Goal: Check status

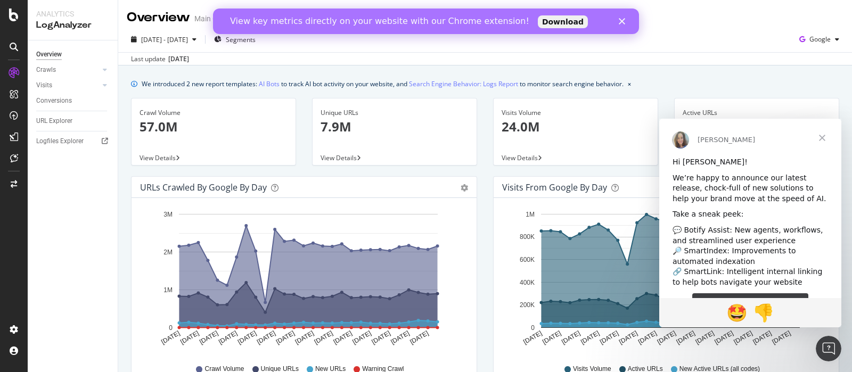
click at [820, 134] on span "Close" at bounding box center [822, 138] width 38 height 38
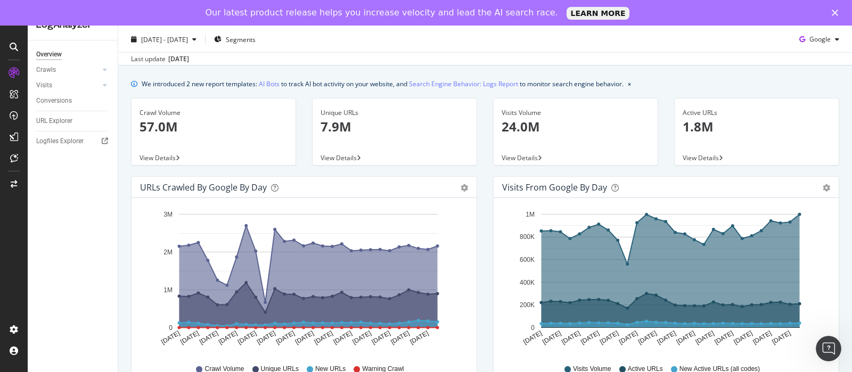
click at [834, 11] on icon "Close" at bounding box center [834, 13] width 6 height 6
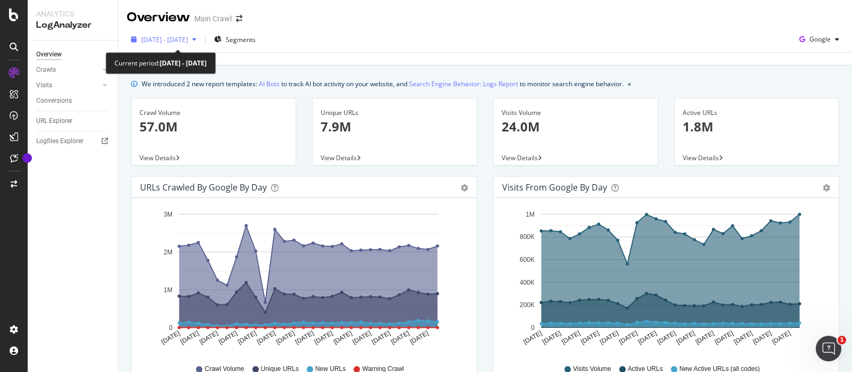
click at [188, 41] on span "[DATE] - [DATE]" at bounding box center [164, 39] width 47 height 9
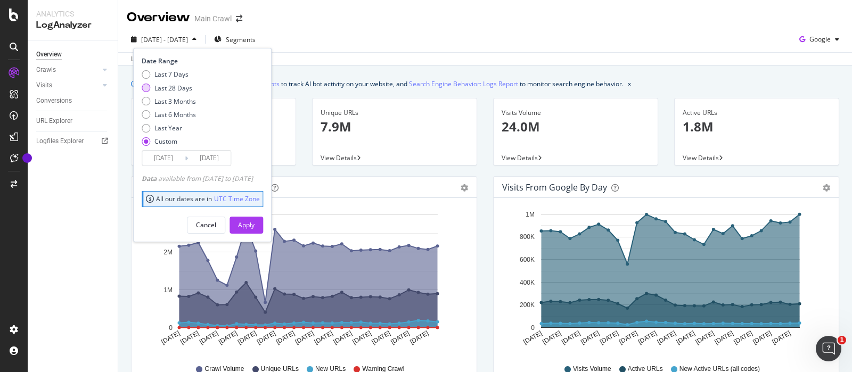
click at [169, 84] on div "Last 28 Days" at bounding box center [173, 88] width 38 height 9
type input "2025/07/27"
type input "2025/08/23"
click at [254, 229] on div "Apply" at bounding box center [246, 225] width 17 height 16
